Goal: Task Accomplishment & Management: Manage account settings

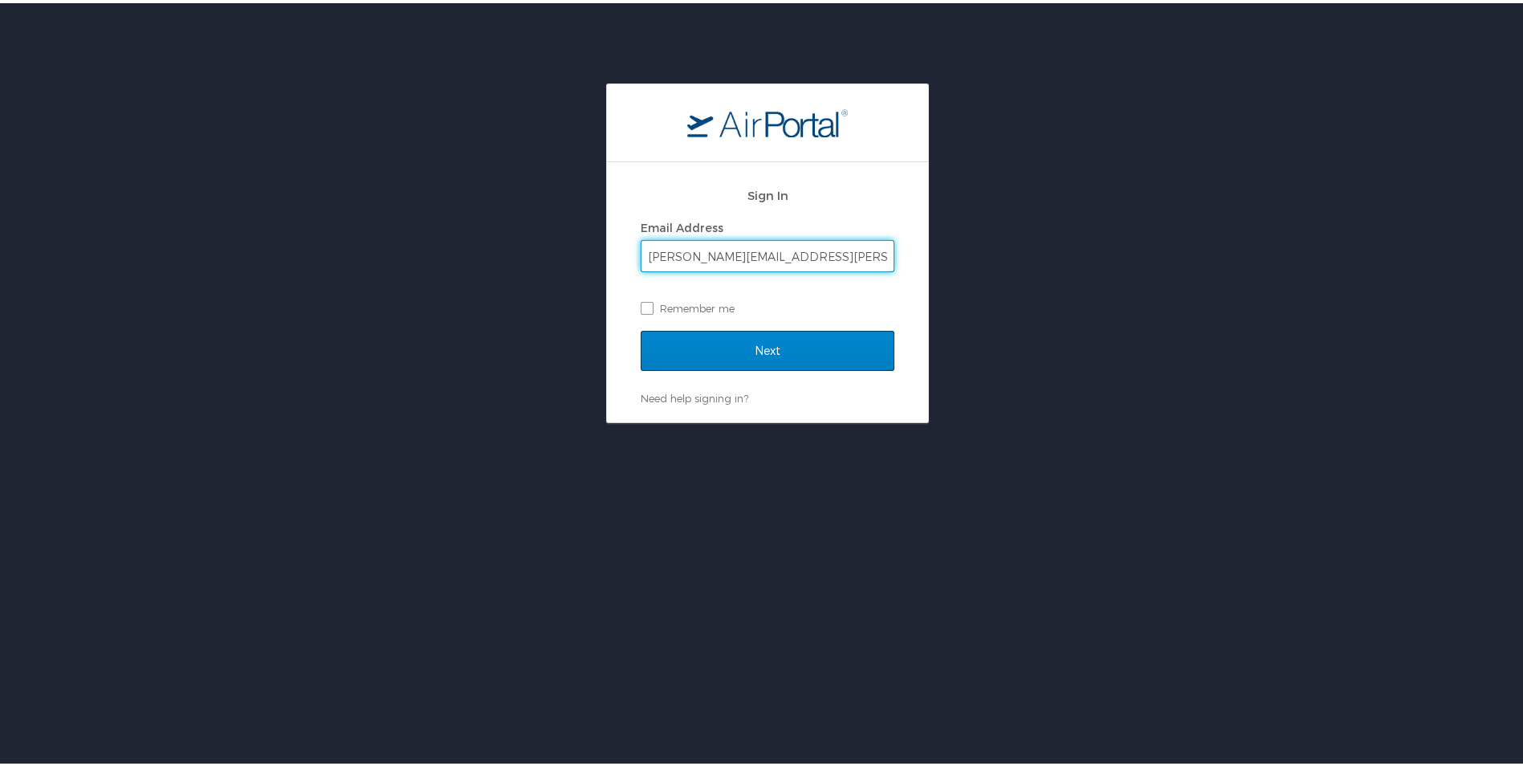
type input "[PERSON_NAME][EMAIL_ADDRESS][PERSON_NAME][DOMAIN_NAME]"
click at [747, 355] on input "Next" at bounding box center [768, 348] width 254 height 40
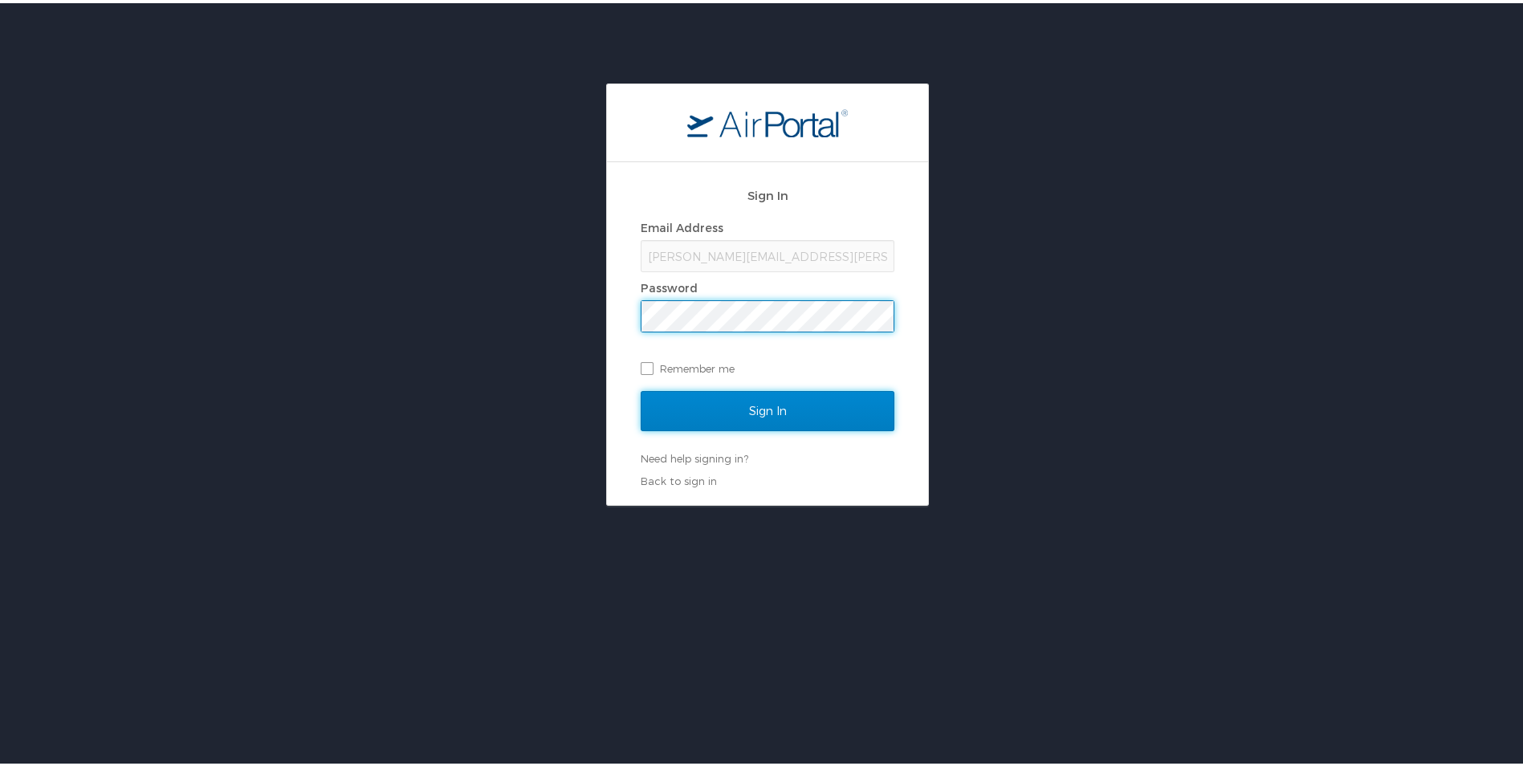
click at [675, 413] on input "Sign In" at bounding box center [768, 408] width 254 height 40
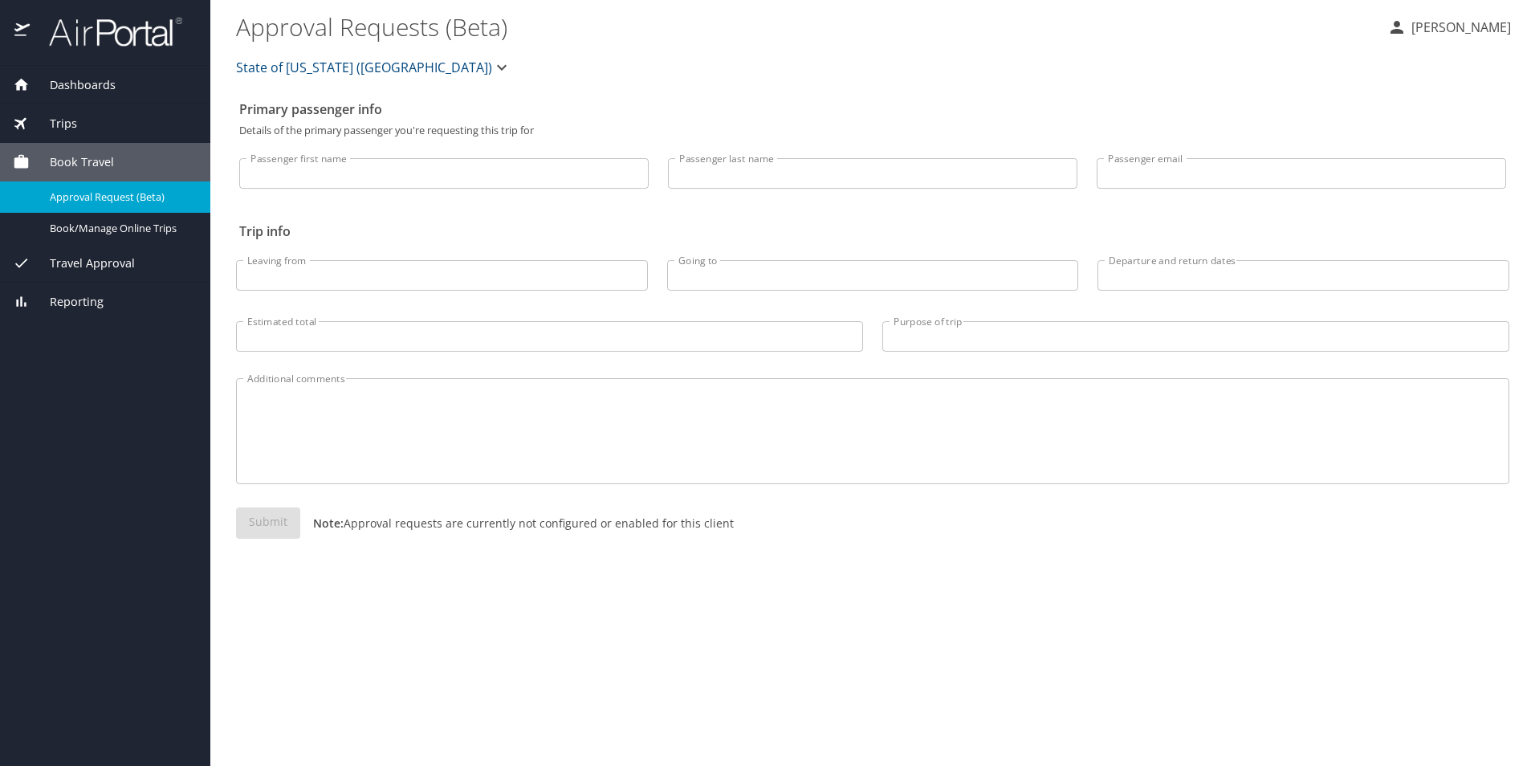
click at [77, 123] on div "Trips" at bounding box center [105, 124] width 185 height 18
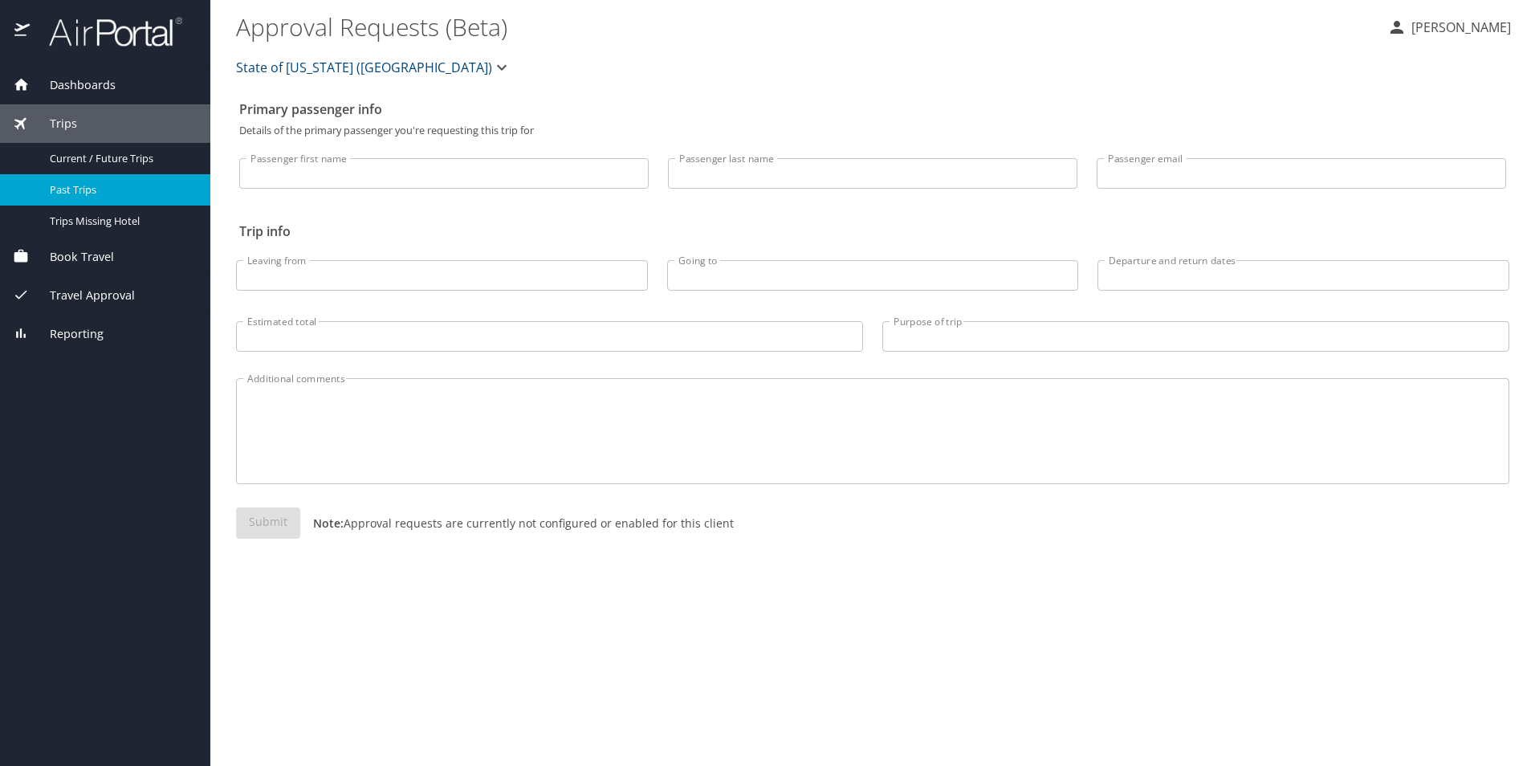
click at [71, 191] on span "Past Trips" at bounding box center [120, 189] width 141 height 15
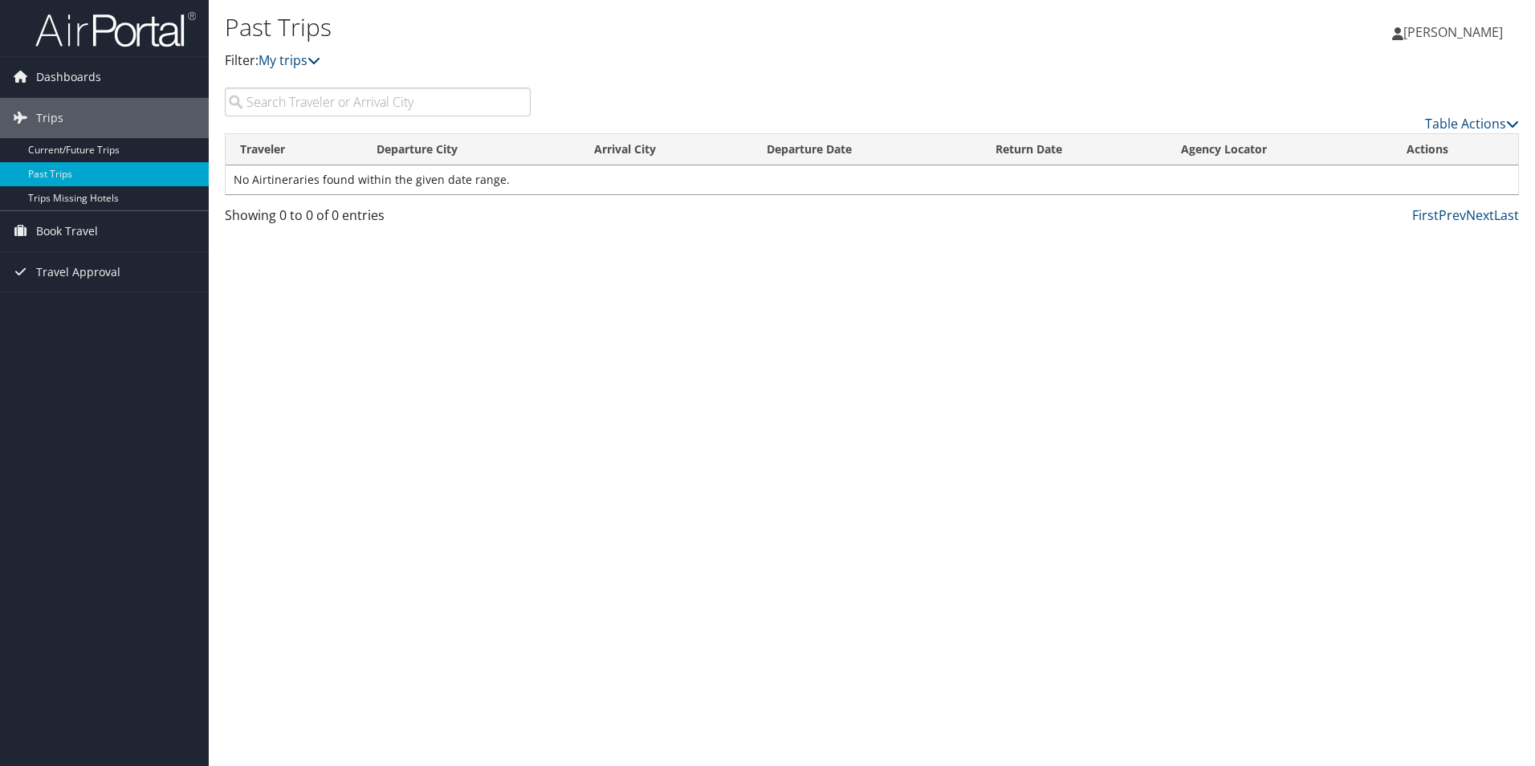
click at [399, 107] on input "search" at bounding box center [378, 102] width 306 height 29
click at [407, 149] on th "Departure City" at bounding box center [471, 149] width 218 height 31
click at [299, 61] on link "My trips" at bounding box center [290, 60] width 62 height 18
click at [107, 152] on link "Current/Future Trips" at bounding box center [104, 150] width 209 height 24
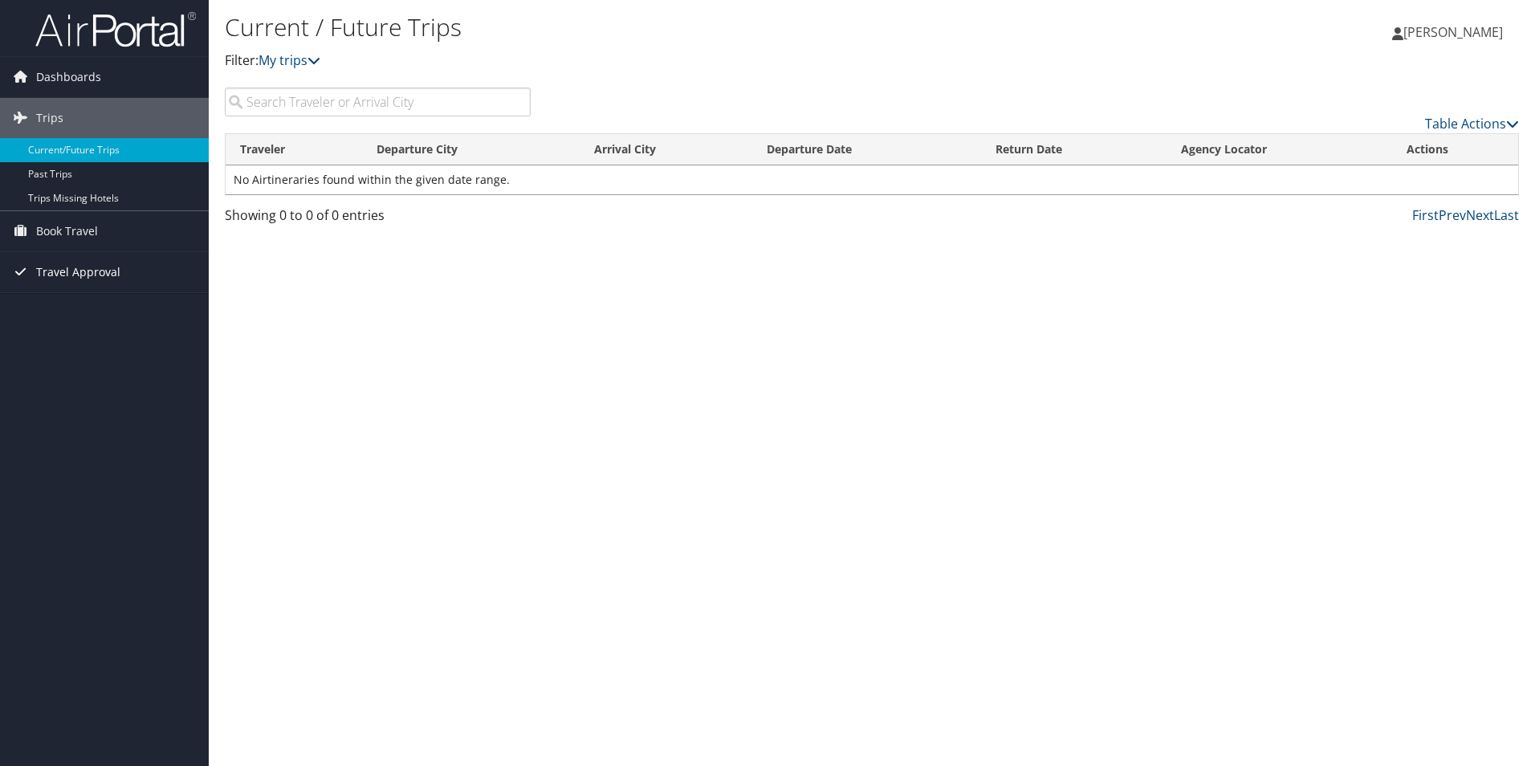
click at [96, 271] on span "Travel Approval" at bounding box center [78, 272] width 84 height 40
click at [80, 325] on link "Approved Trips" at bounding box center [104, 328] width 209 height 24
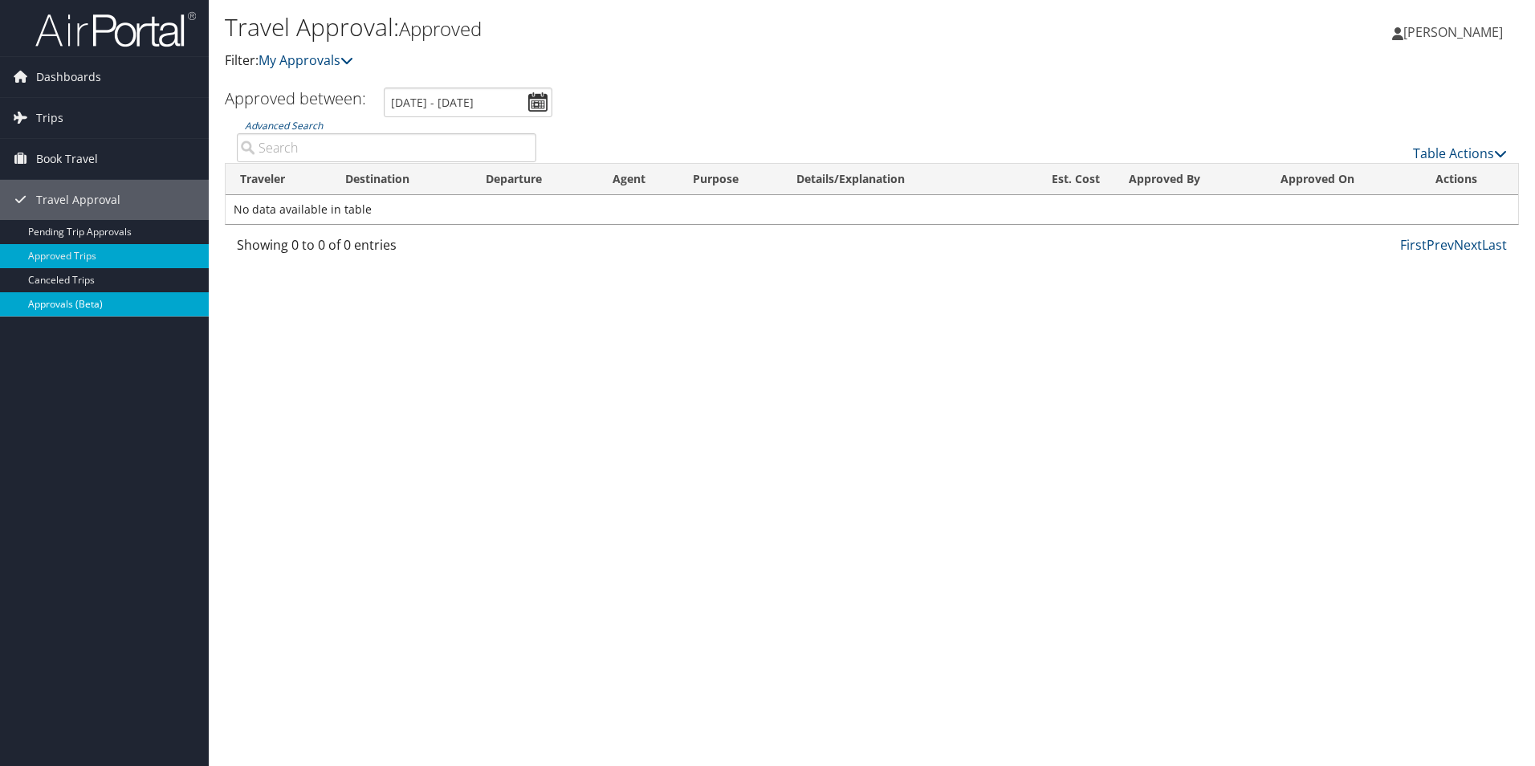
click at [68, 302] on link "Approvals (Beta)" at bounding box center [104, 304] width 209 height 24
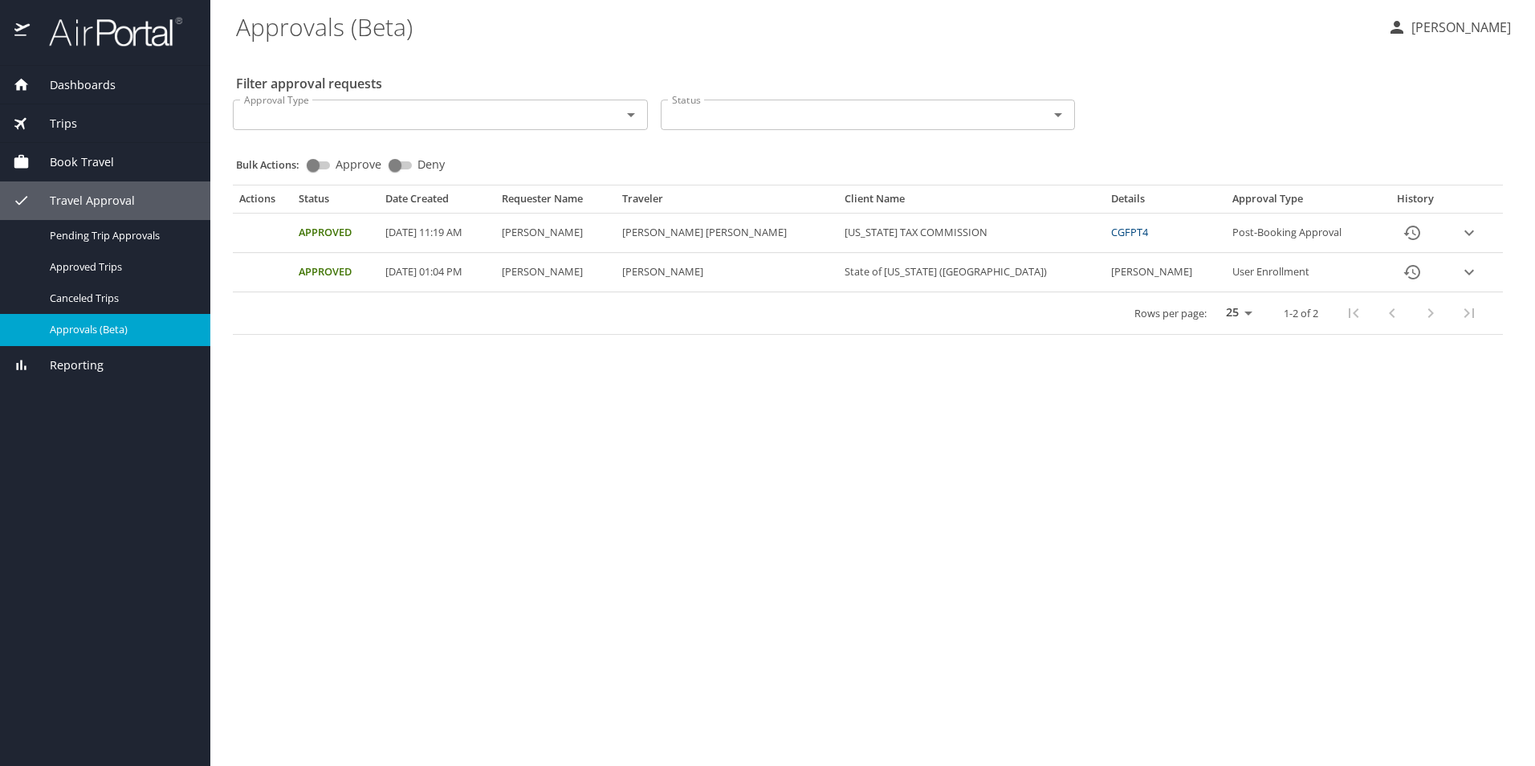
click at [1468, 234] on icon "expand row" at bounding box center [1469, 232] width 19 height 19
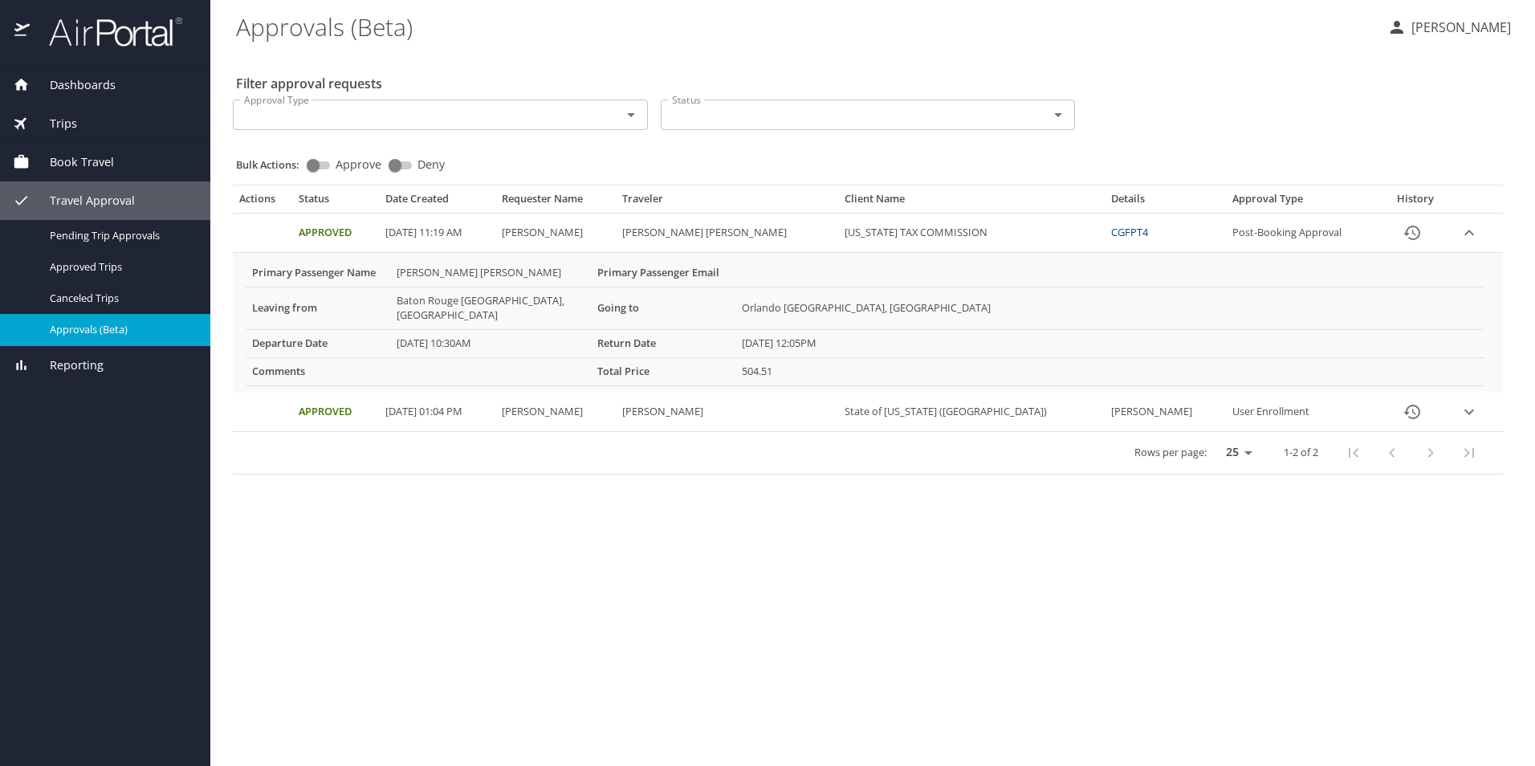
click at [100, 80] on span "Dashboards" at bounding box center [73, 85] width 86 height 18
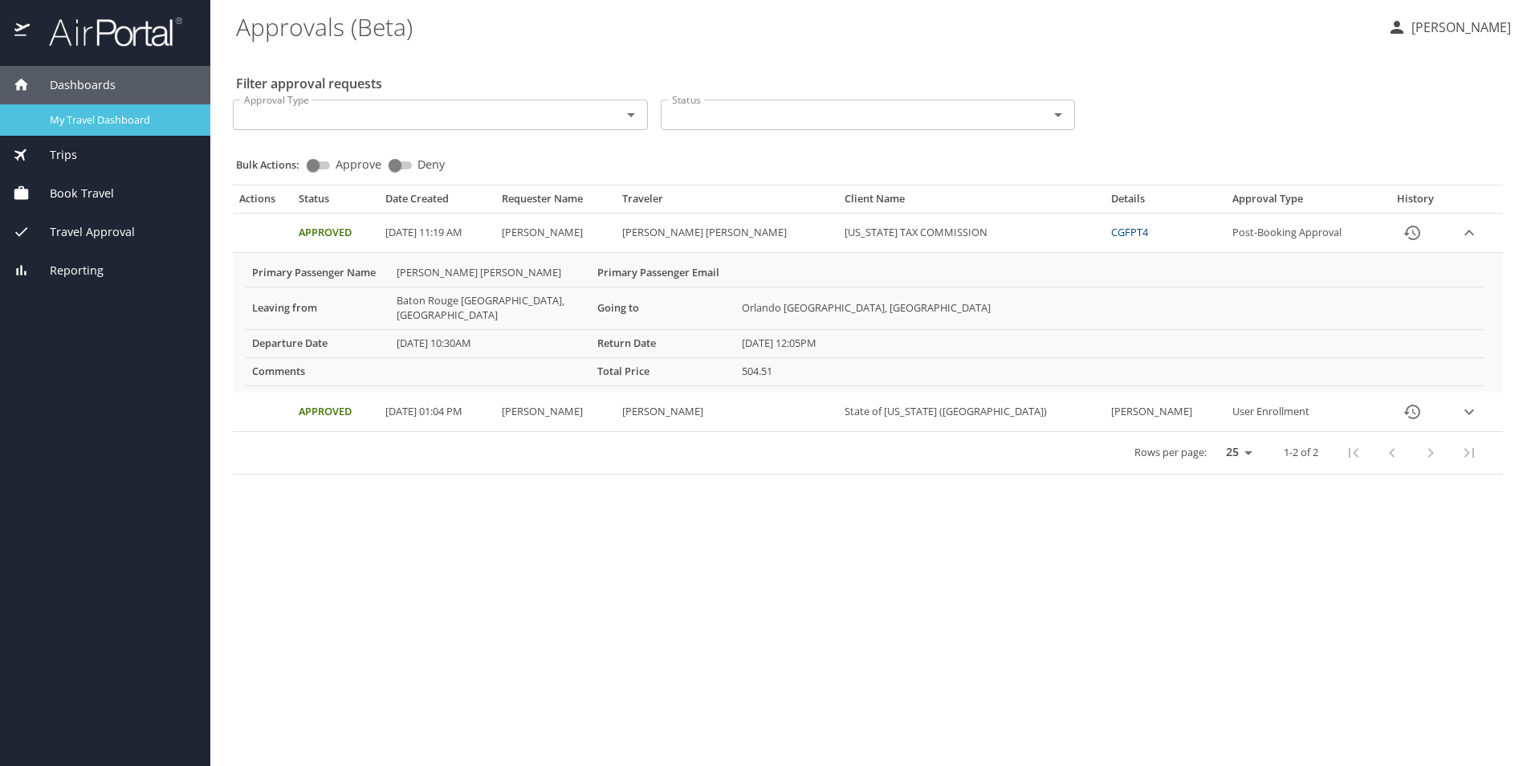
click at [88, 112] on span "My Travel Dashboard" at bounding box center [120, 119] width 141 height 15
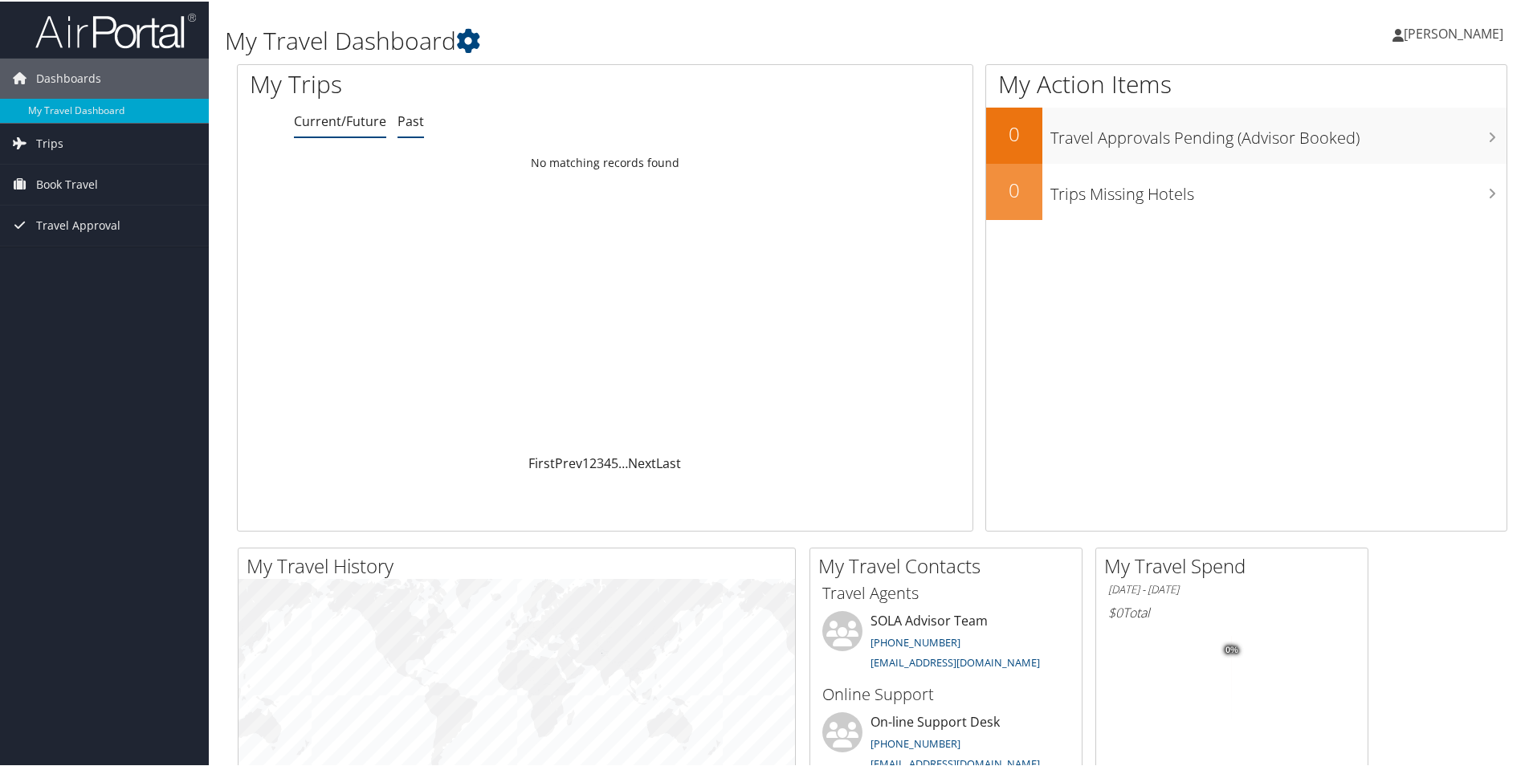
click at [414, 118] on link "Past" at bounding box center [410, 120] width 26 height 18
click at [51, 143] on span "Trips" at bounding box center [49, 142] width 27 height 40
click at [44, 137] on span "Trips" at bounding box center [49, 142] width 27 height 40
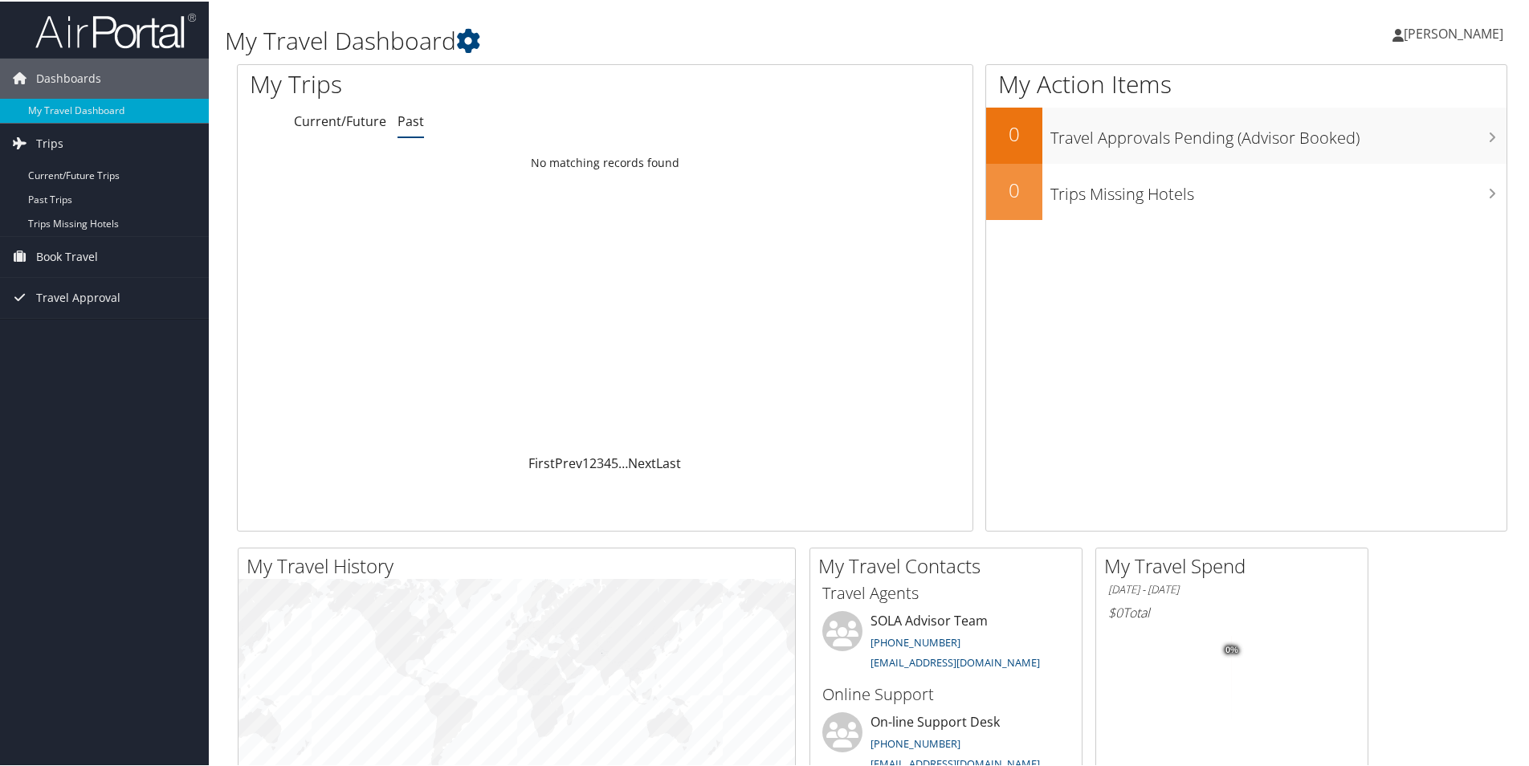
click at [1414, 35] on span "[PERSON_NAME]" at bounding box center [1453, 32] width 100 height 18
click at [1397, 141] on link "View Travel Profile" at bounding box center [1410, 142] width 179 height 27
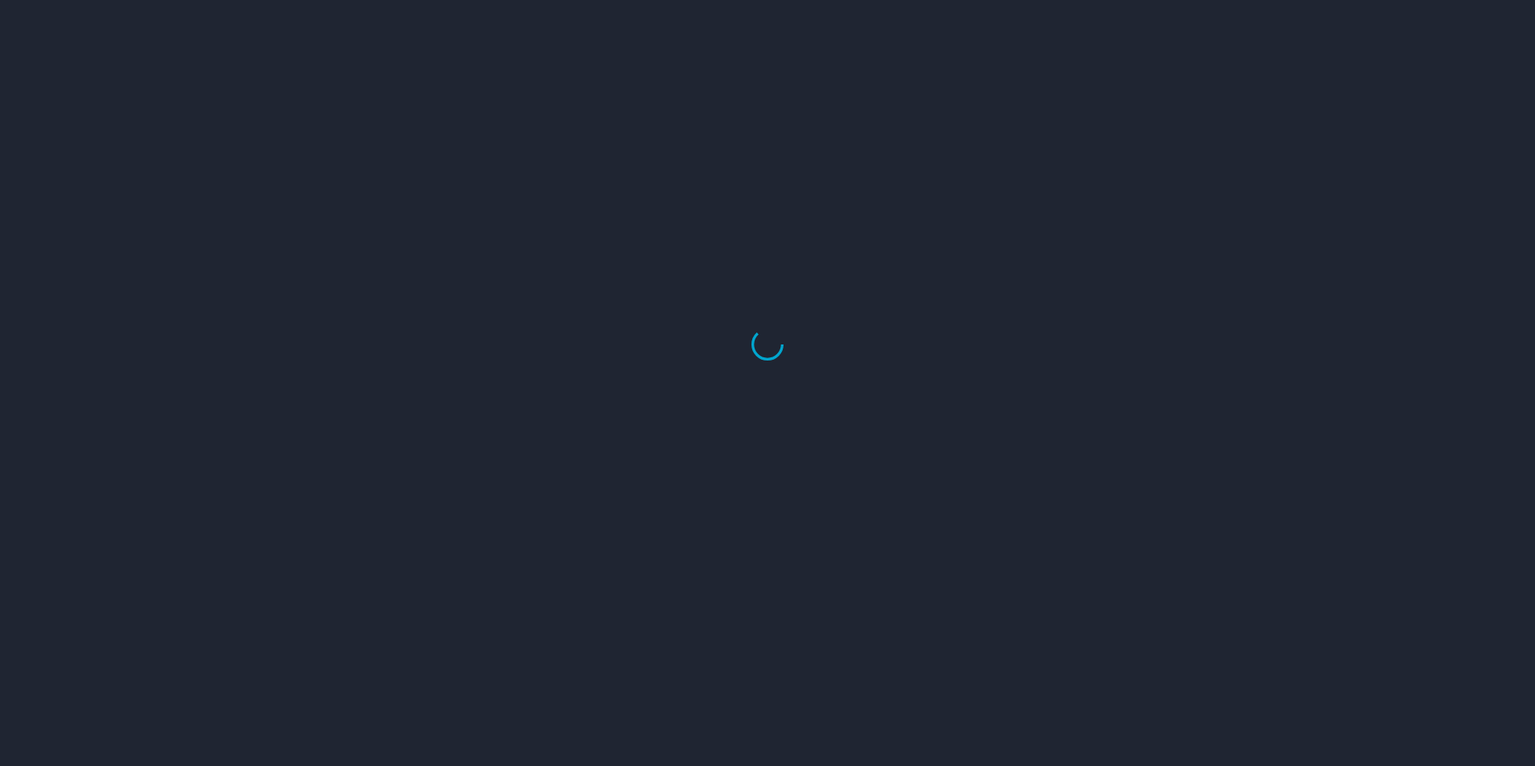
select select "US"
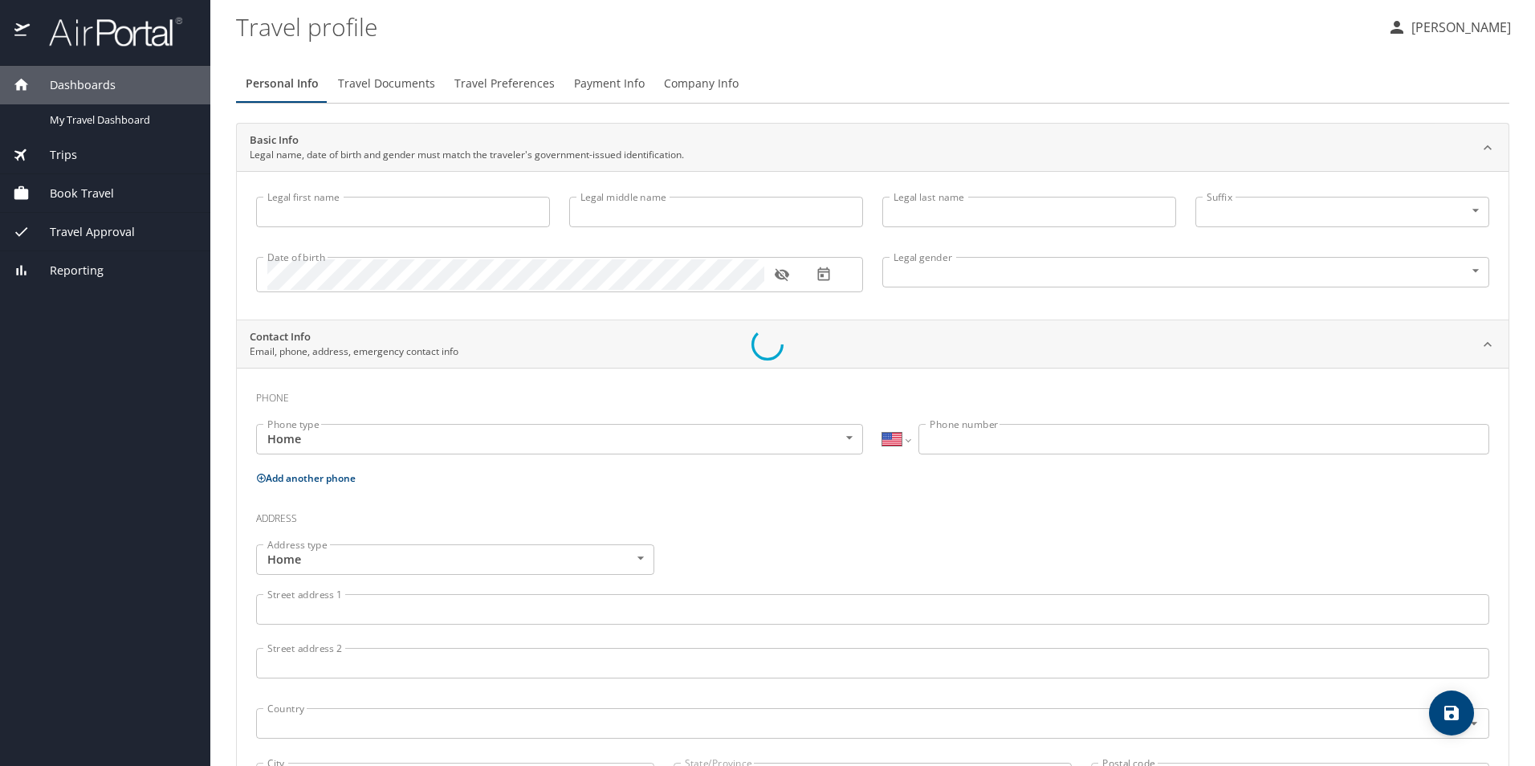
type input "Randall"
type input "Mark"
type input "Harrington"
type input "Male"
type input "Stephanie"
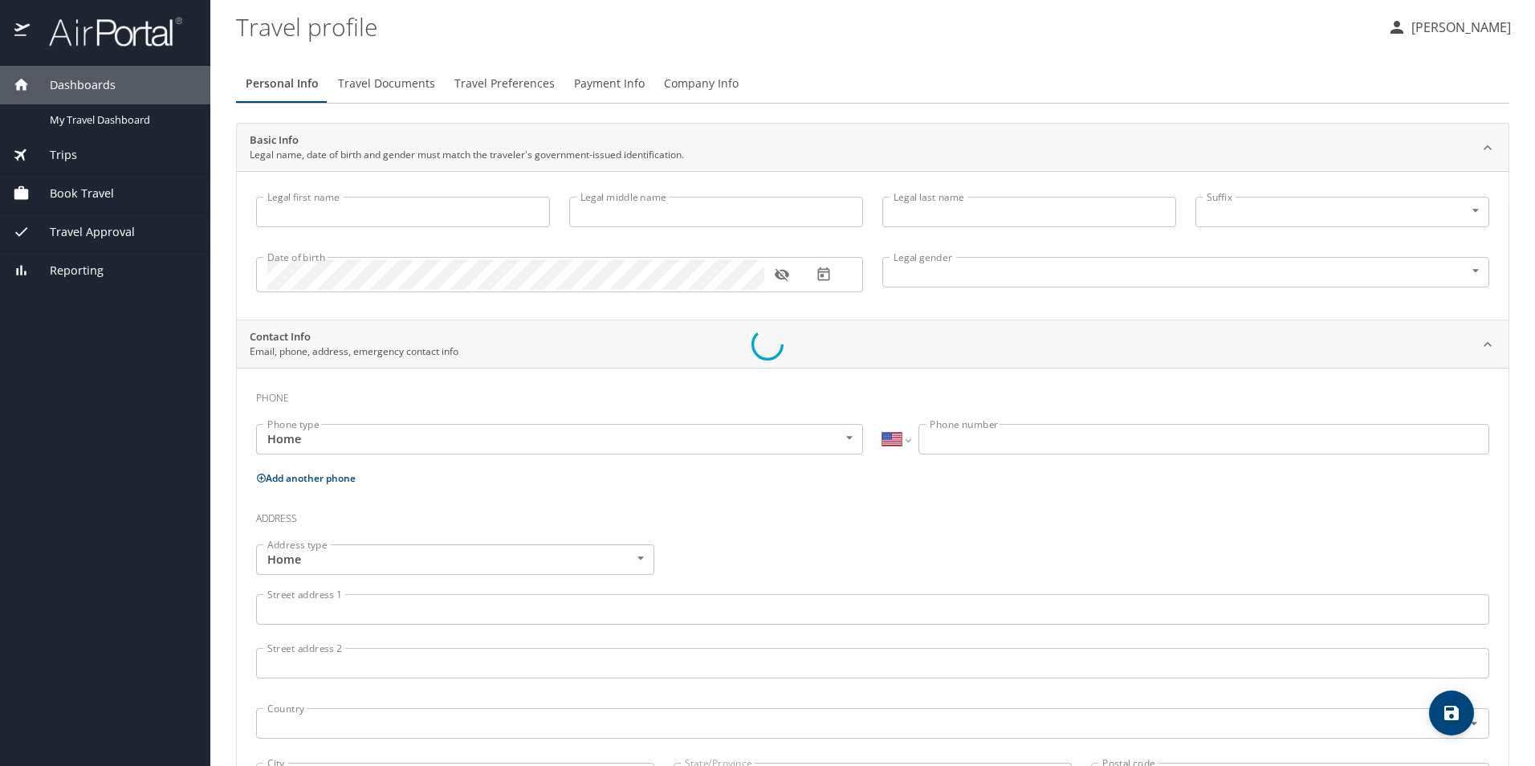
type input "Harrington"
type input "(337) 652-6685"
select select "US"
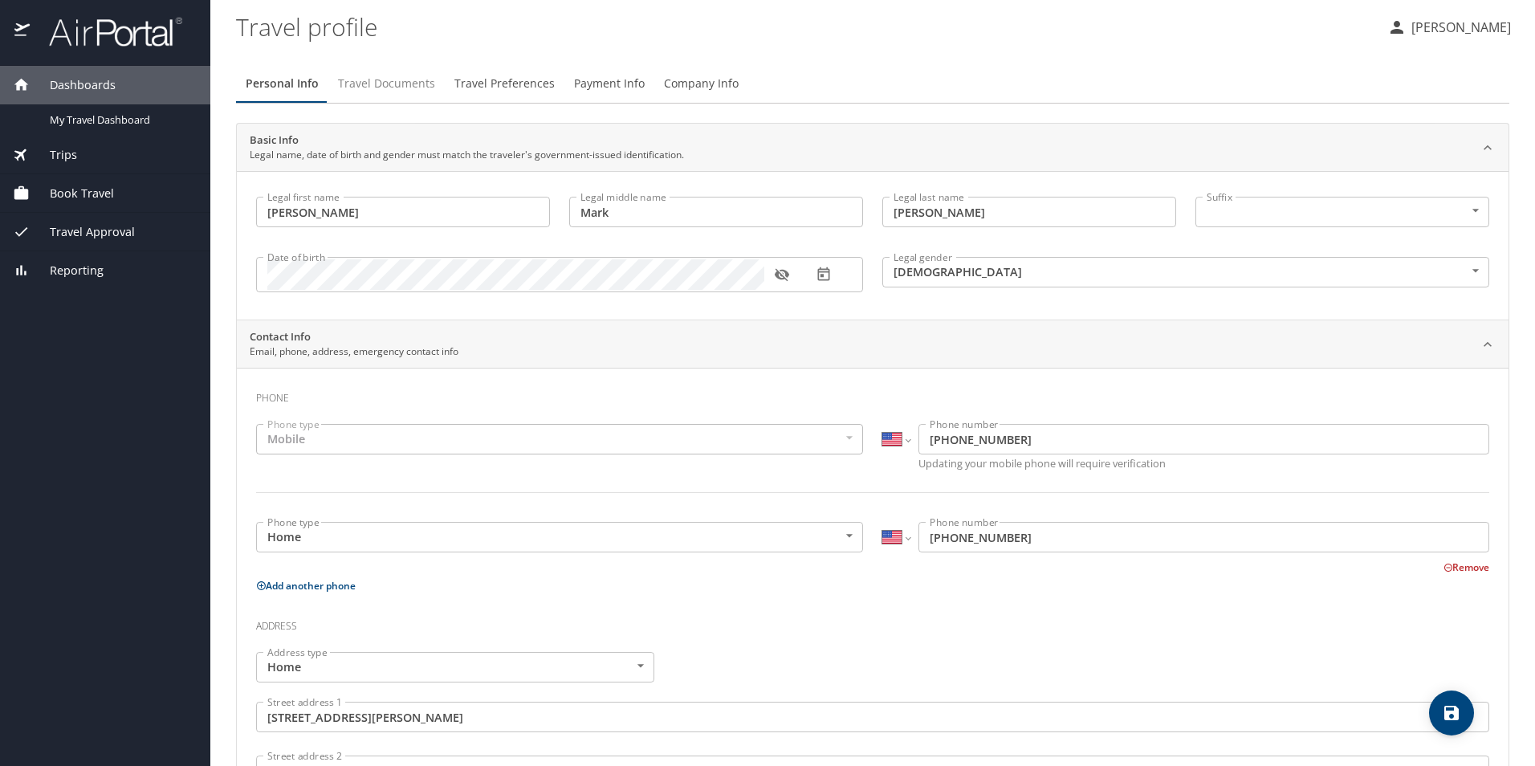
click at [415, 83] on span "Travel Documents" at bounding box center [386, 84] width 97 height 20
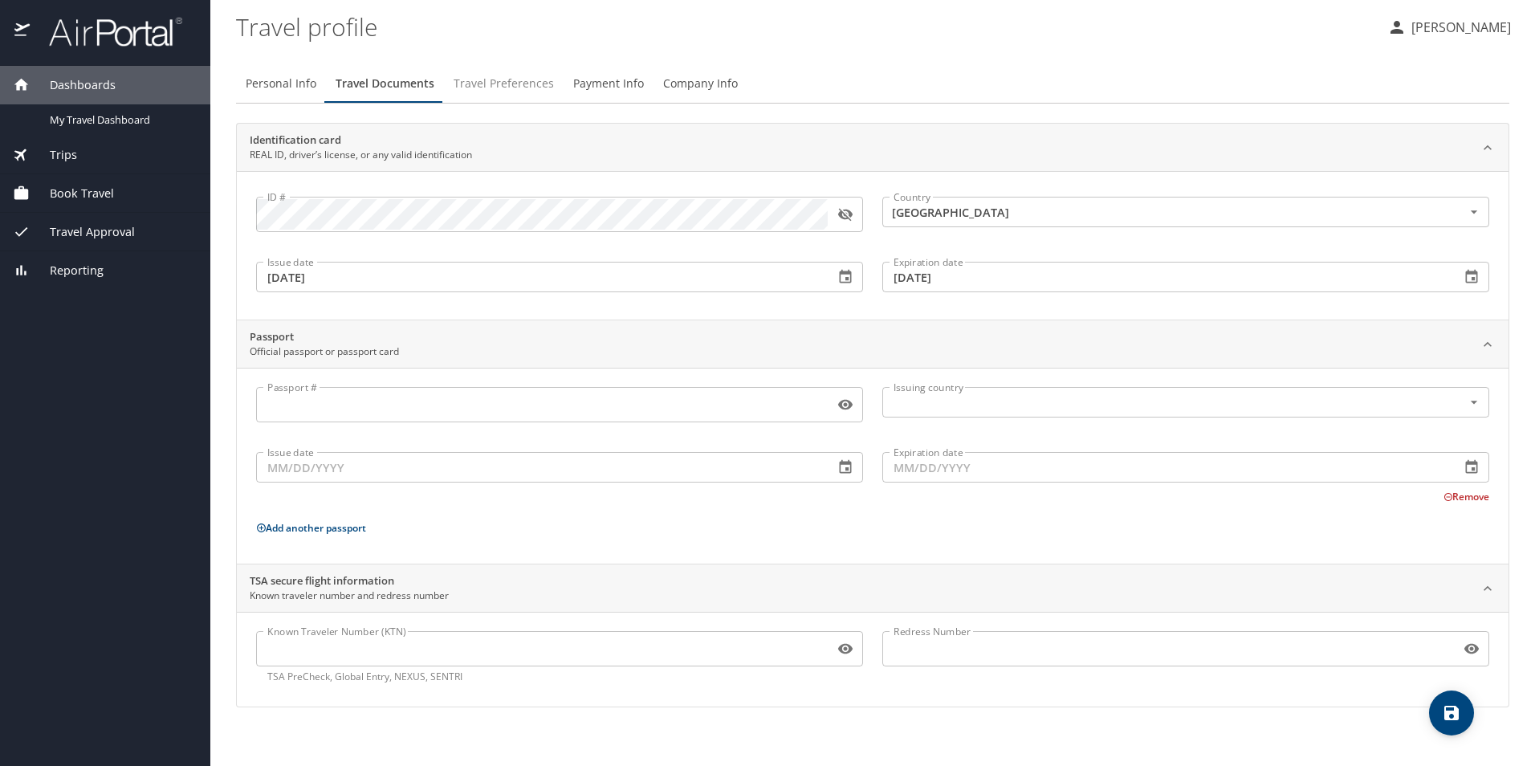
click at [484, 80] on span "Travel Preferences" at bounding box center [504, 84] width 100 height 20
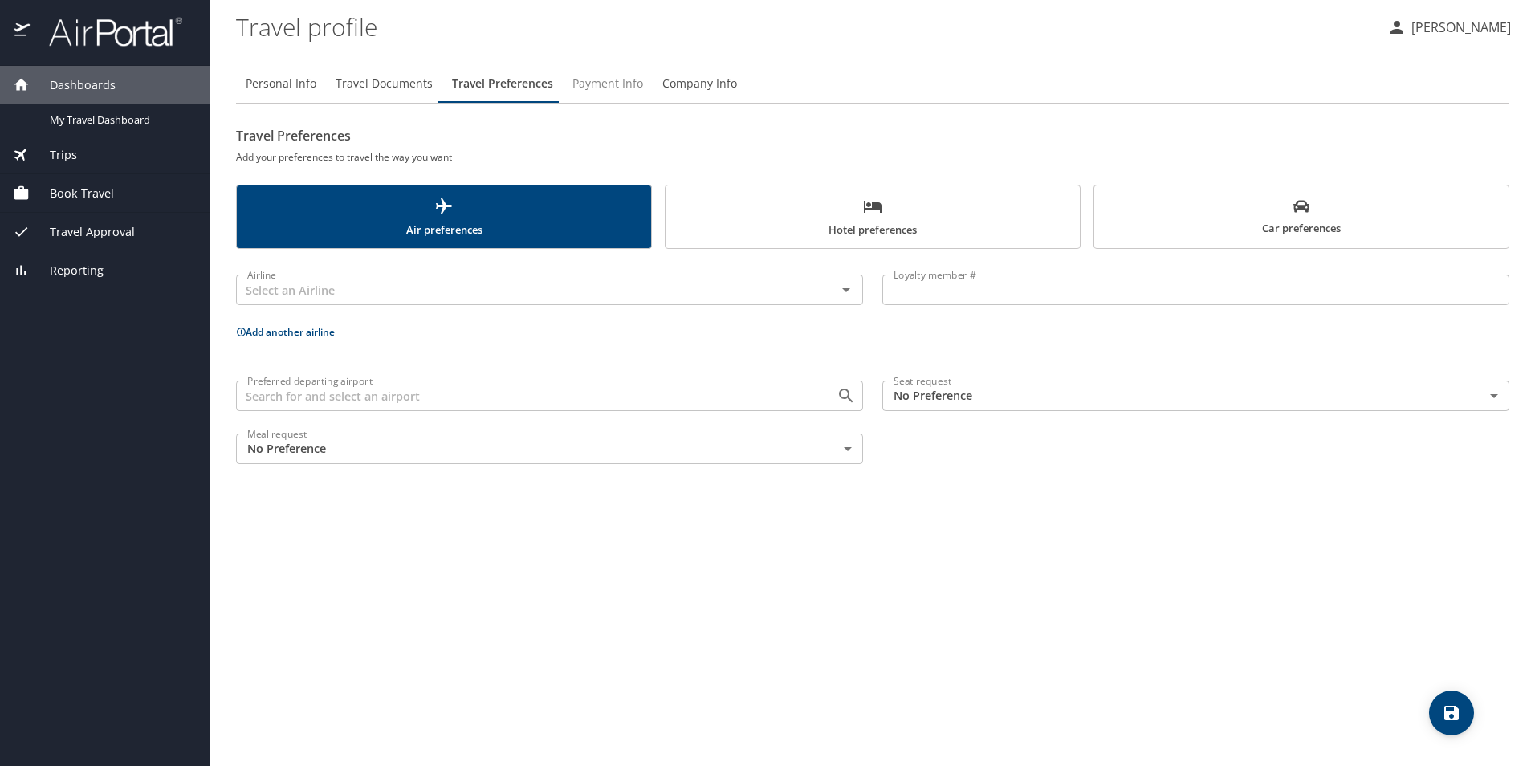
click at [605, 82] on span "Payment Info" at bounding box center [607, 84] width 71 height 20
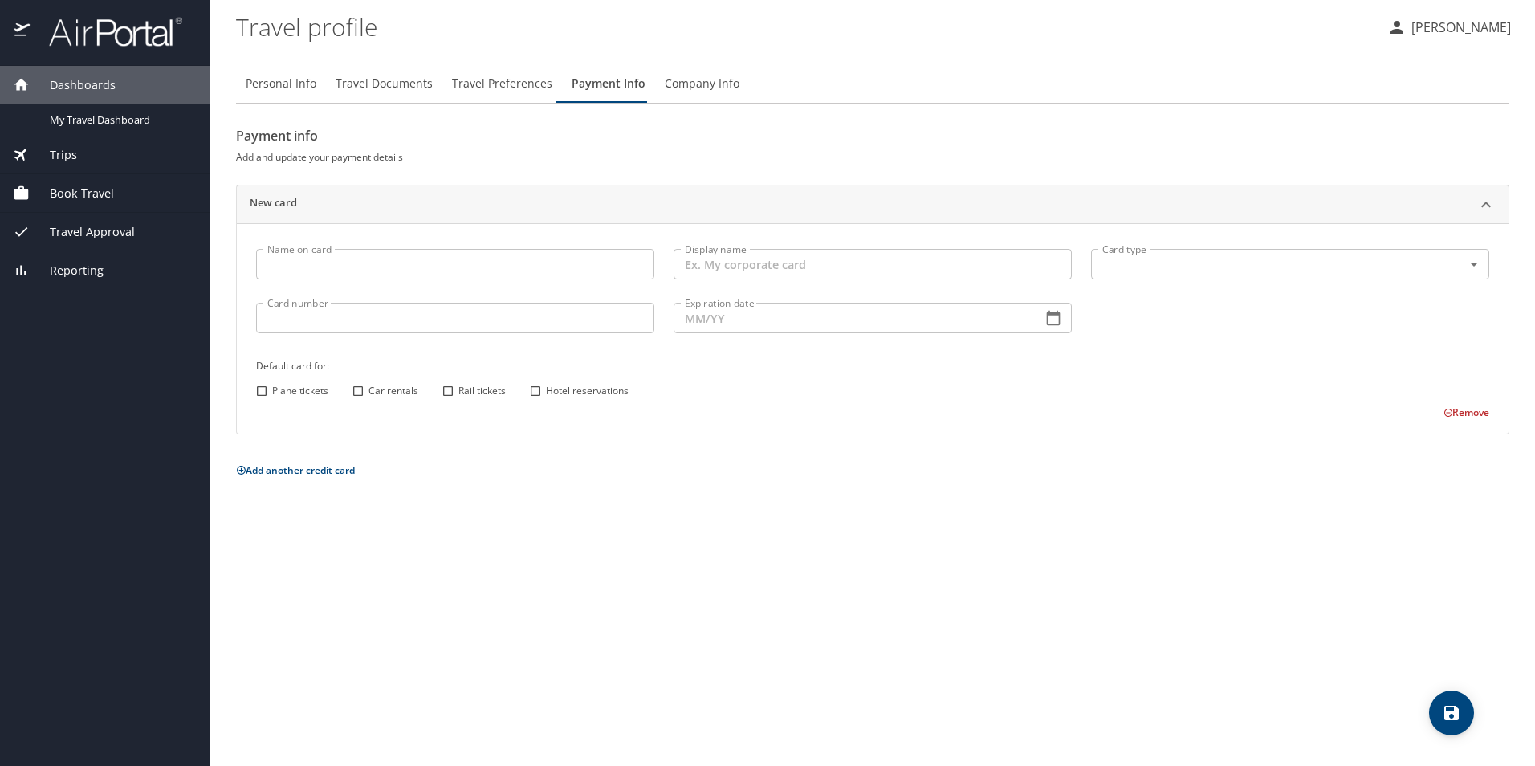
click at [669, 85] on span "Company Info" at bounding box center [702, 84] width 75 height 20
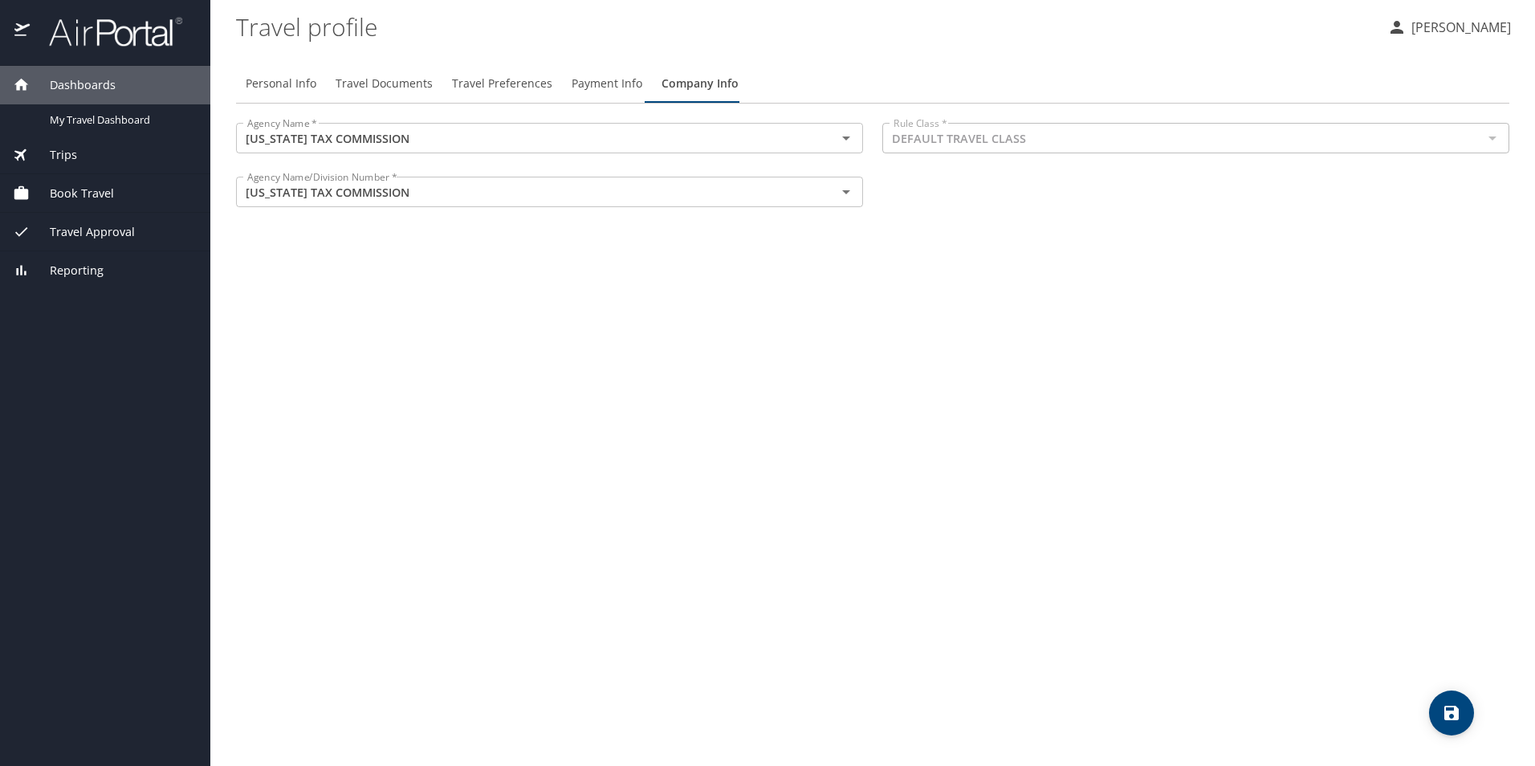
click at [60, 153] on span "Trips" at bounding box center [53, 155] width 47 height 18
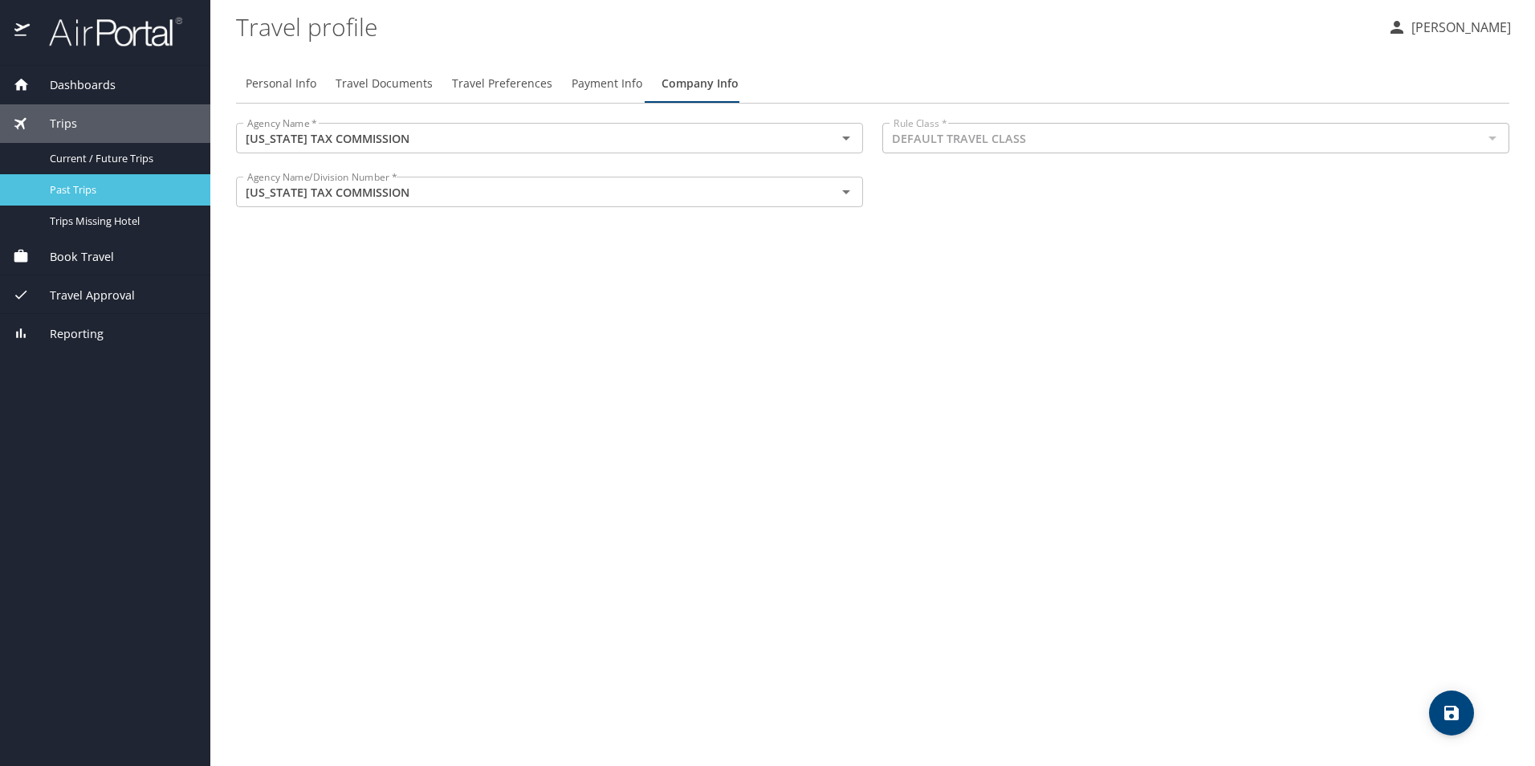
click at [66, 189] on span "Past Trips" at bounding box center [120, 189] width 141 height 15
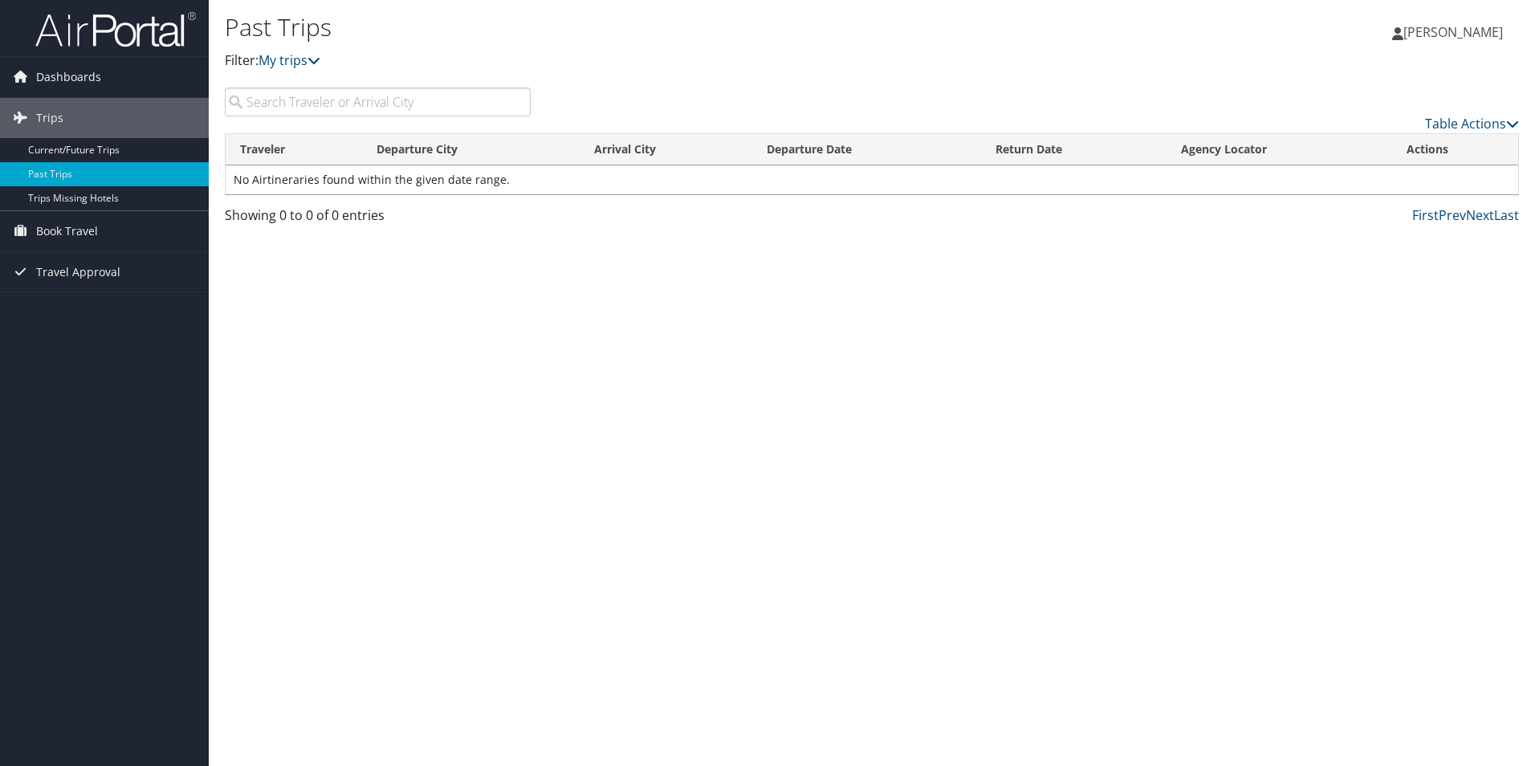
click at [829, 151] on th "Departure Date" at bounding box center [866, 149] width 228 height 31
click at [783, 173] on td "No Airtineraries found within the given date range." at bounding box center [872, 179] width 1293 height 29
click at [328, 106] on input "search" at bounding box center [378, 102] width 306 height 29
type input "orlando fl"
